Goal: Task Accomplishment & Management: Complete application form

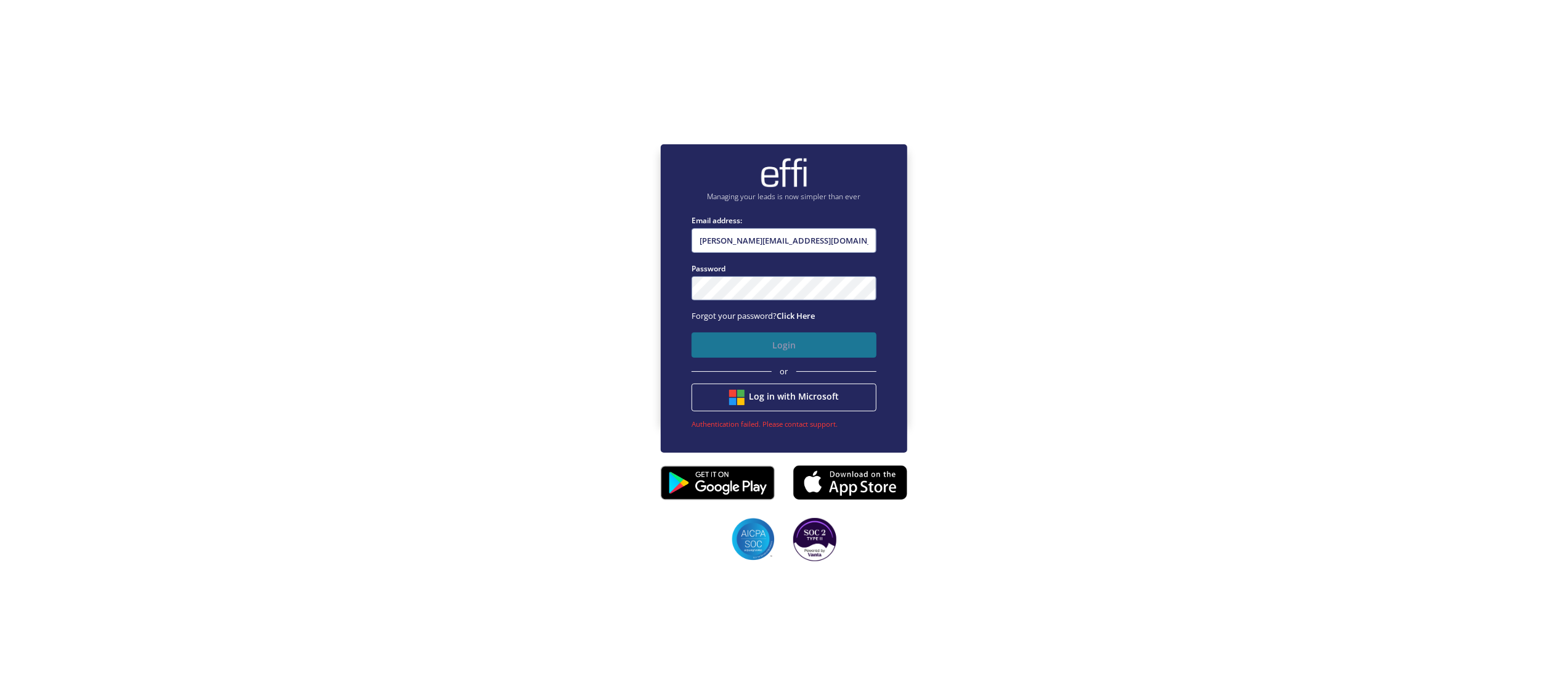
click at [801, 346] on button "Login" at bounding box center [784, 345] width 185 height 25
click at [801, 346] on div "Managing your leads is now simpler than ever Email address: [PERSON_NAME][EMAIL…" at bounding box center [784, 283] width 1568 height 695
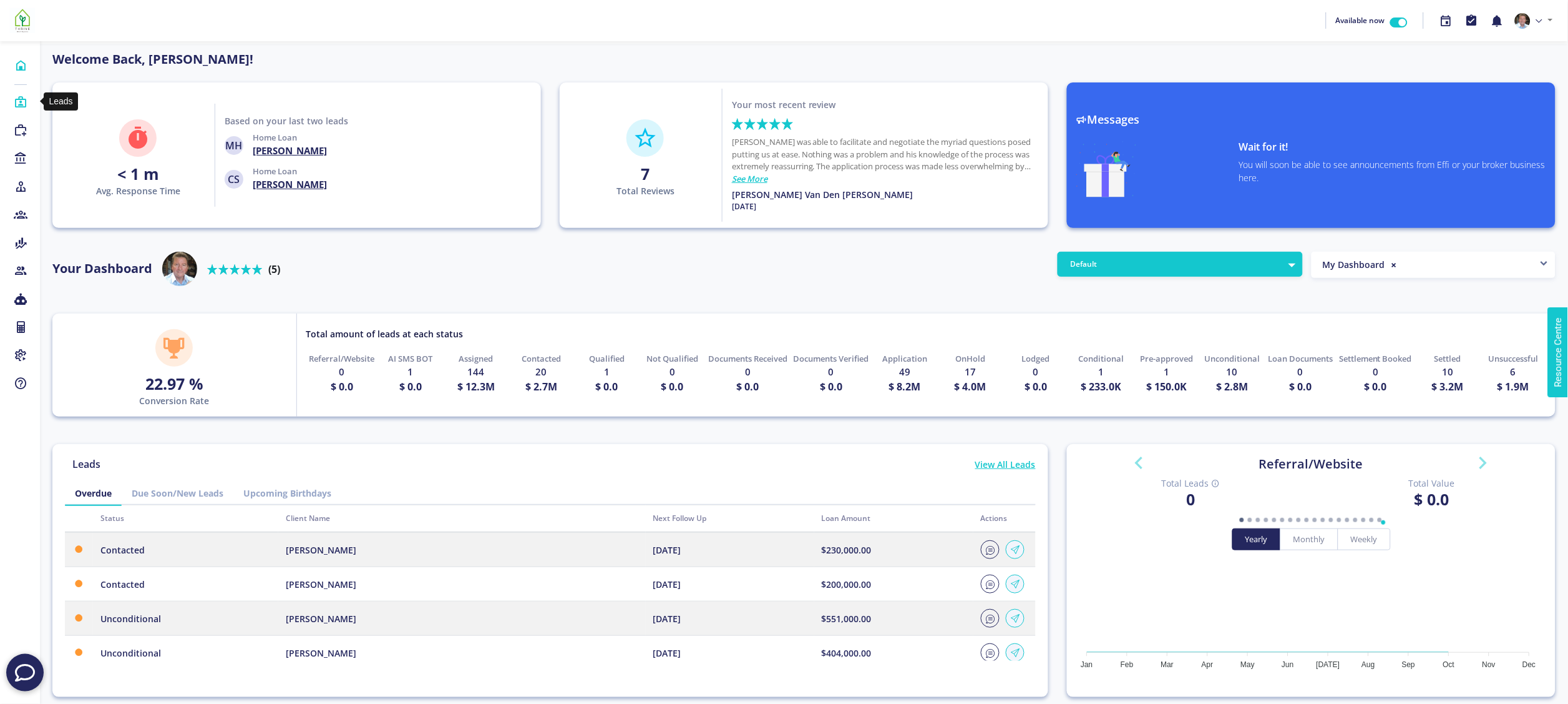
click at [18, 100] on icon at bounding box center [20, 102] width 14 height 13
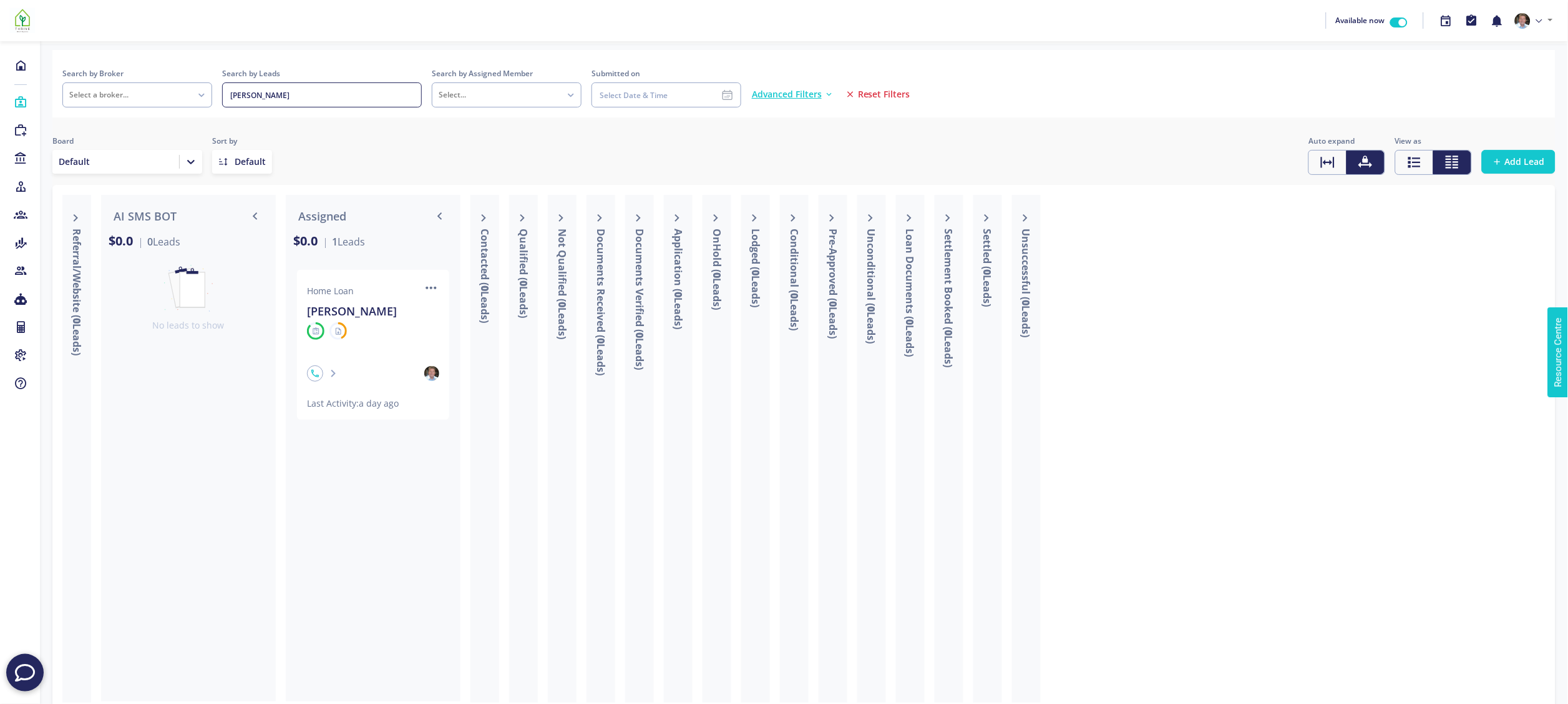
drag, startPoint x: 255, startPoint y: 92, endPoint x: 228, endPoint y: 91, distance: 27.0
click at [228, 91] on input "[PERSON_NAME]" at bounding box center [322, 95] width 200 height 25
click at [1508, 162] on span "Add Lead" at bounding box center [1525, 162] width 40 height 13
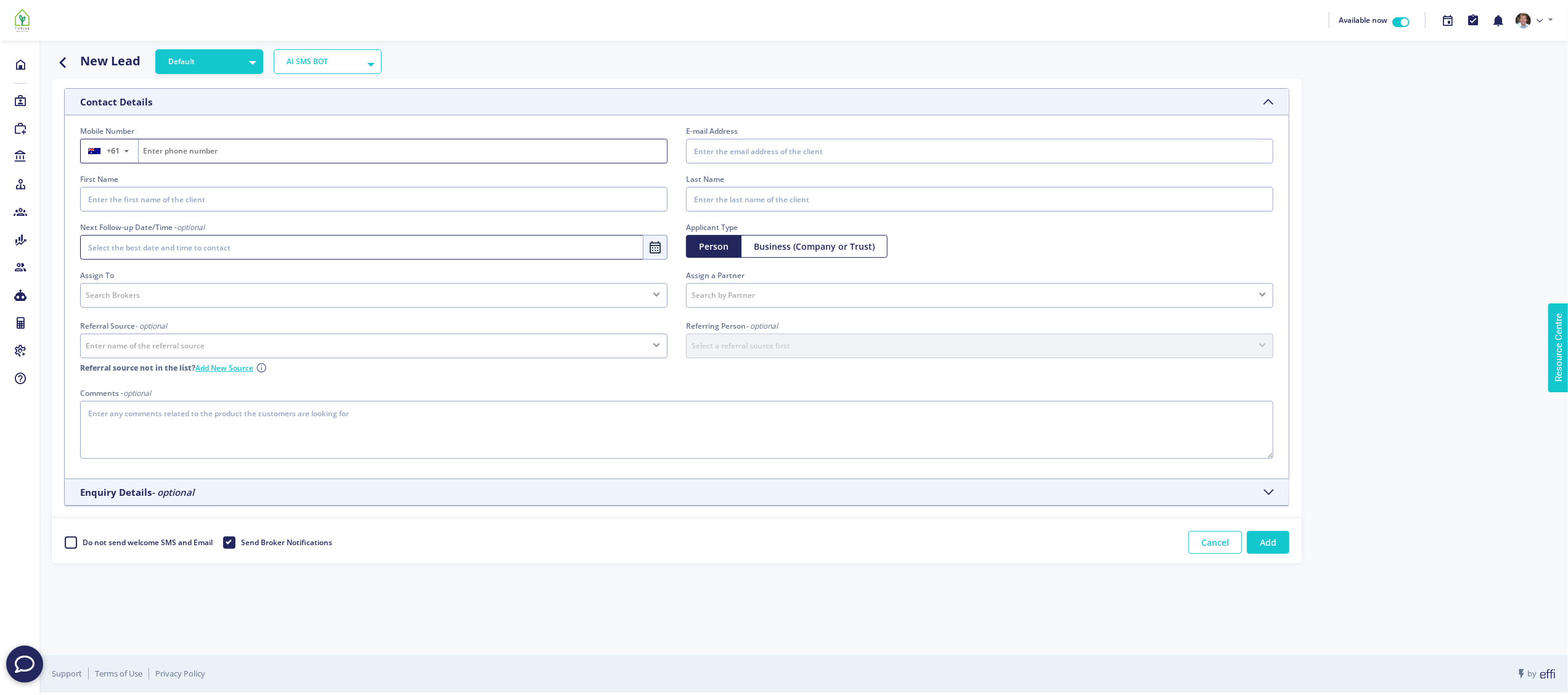
click at [228, 148] on input "Fill on behalf of the lead" at bounding box center [402, 151] width 528 height 23
type input "491138211"
click at [741, 143] on input "E-mail Address" at bounding box center [980, 151] width 588 height 25
